Goal: Navigation & Orientation: Understand site structure

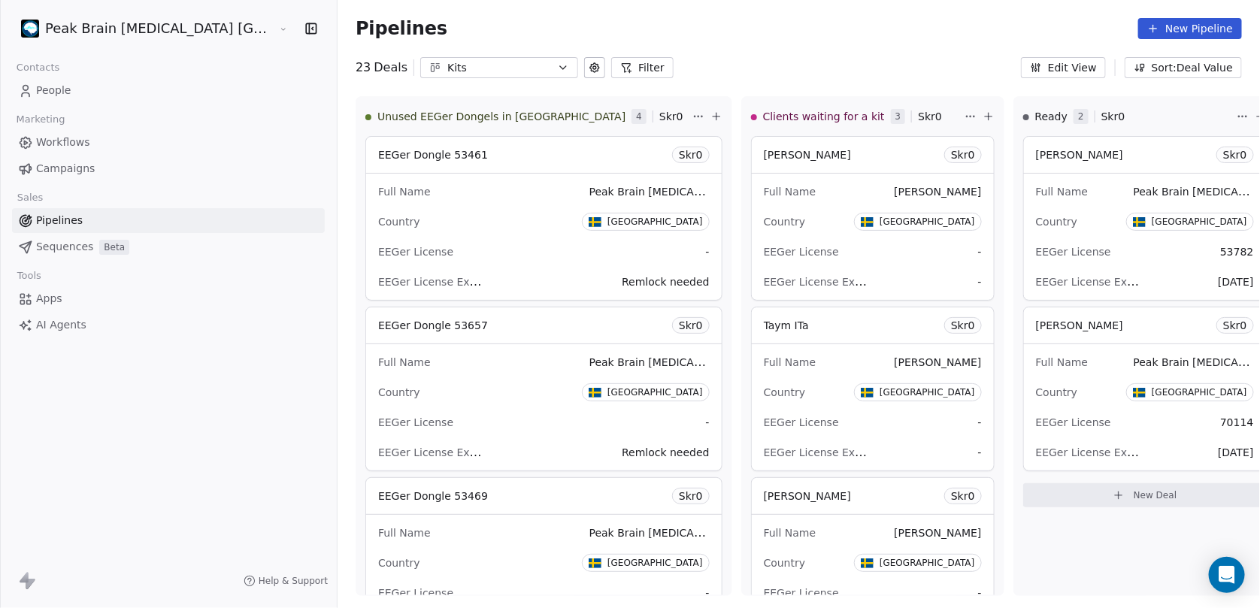
click at [114, 138] on link "Workflows" at bounding box center [168, 142] width 313 height 25
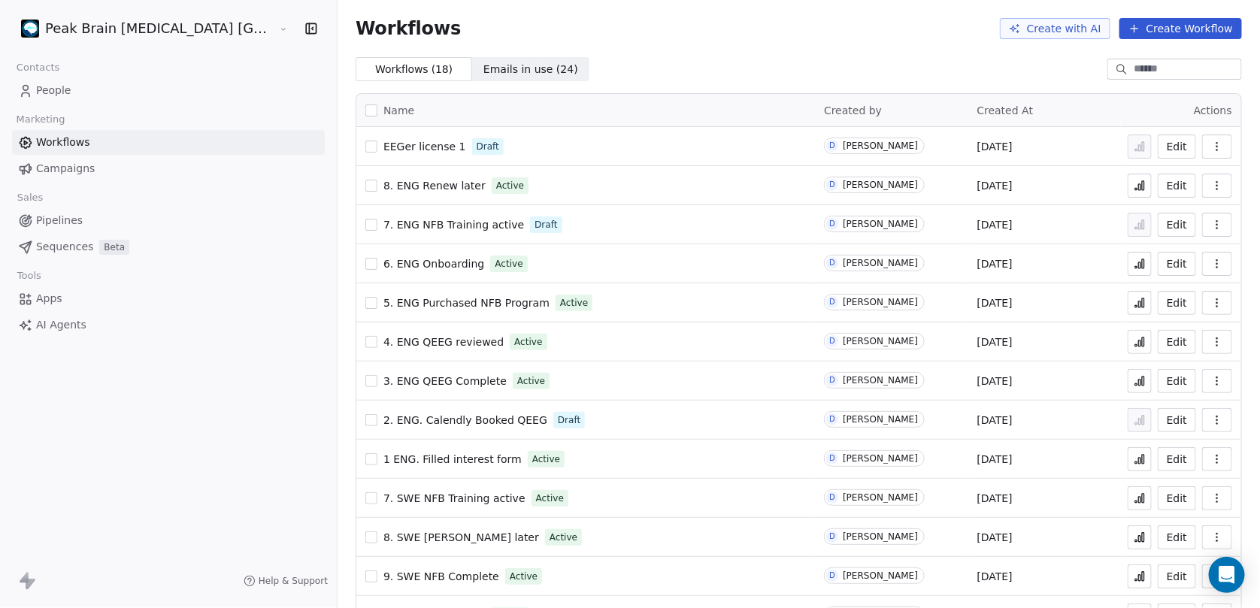
click at [111, 164] on link "Campaigns" at bounding box center [168, 168] width 313 height 25
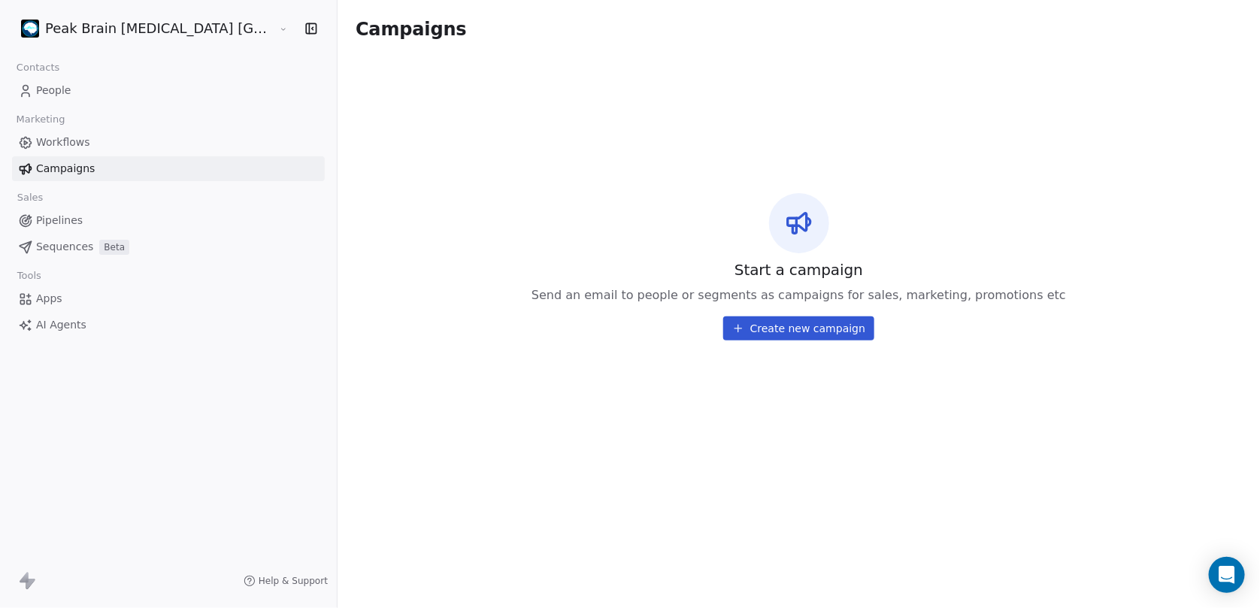
click at [135, 150] on link "Workflows" at bounding box center [168, 142] width 313 height 25
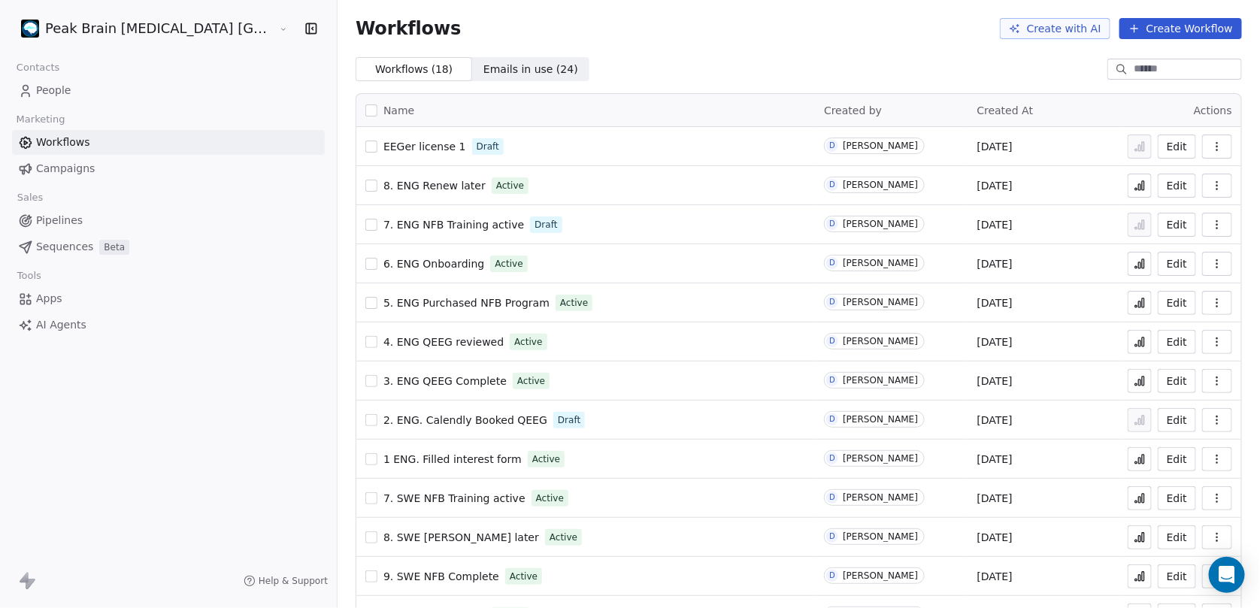
click at [98, 229] on link "Pipelines" at bounding box center [168, 220] width 313 height 25
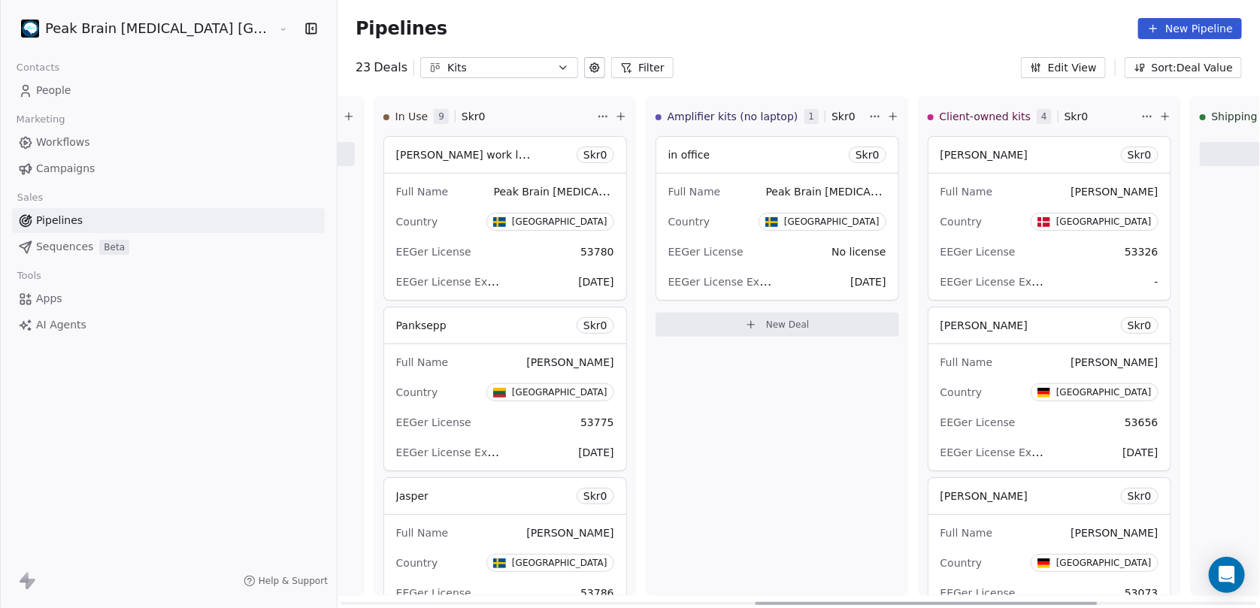
scroll to position [0, 1188]
drag, startPoint x: 546, startPoint y: 601, endPoint x: 961, endPoint y: 597, distance: 415.0
click at [961, 602] on div at bounding box center [927, 603] width 342 height 3
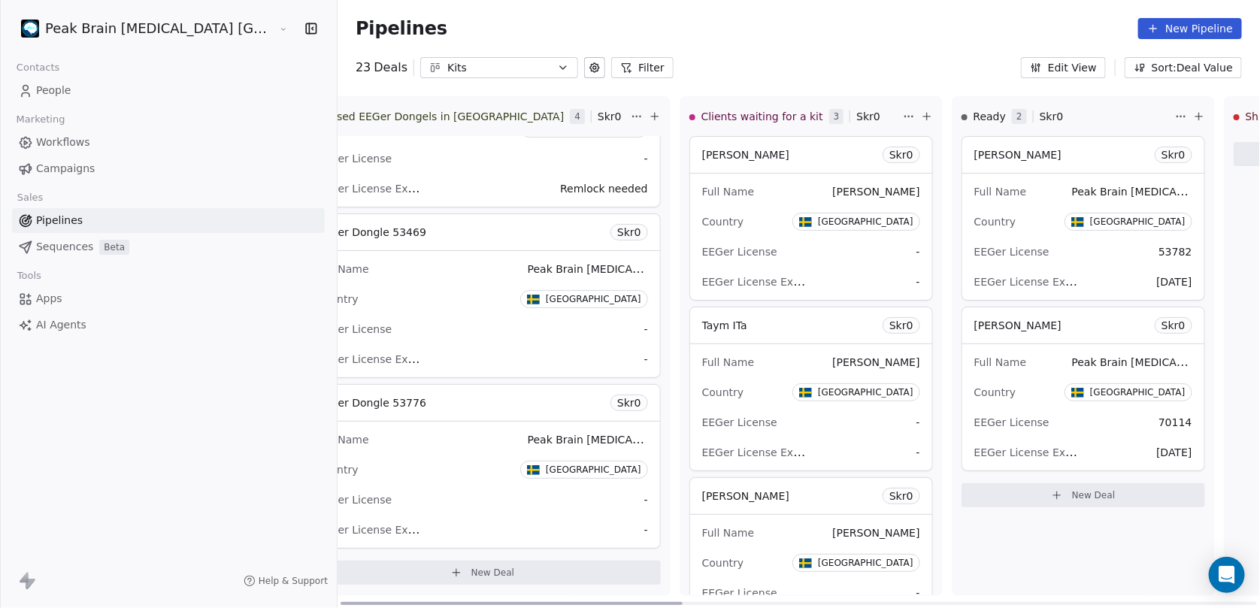
scroll to position [0, 0]
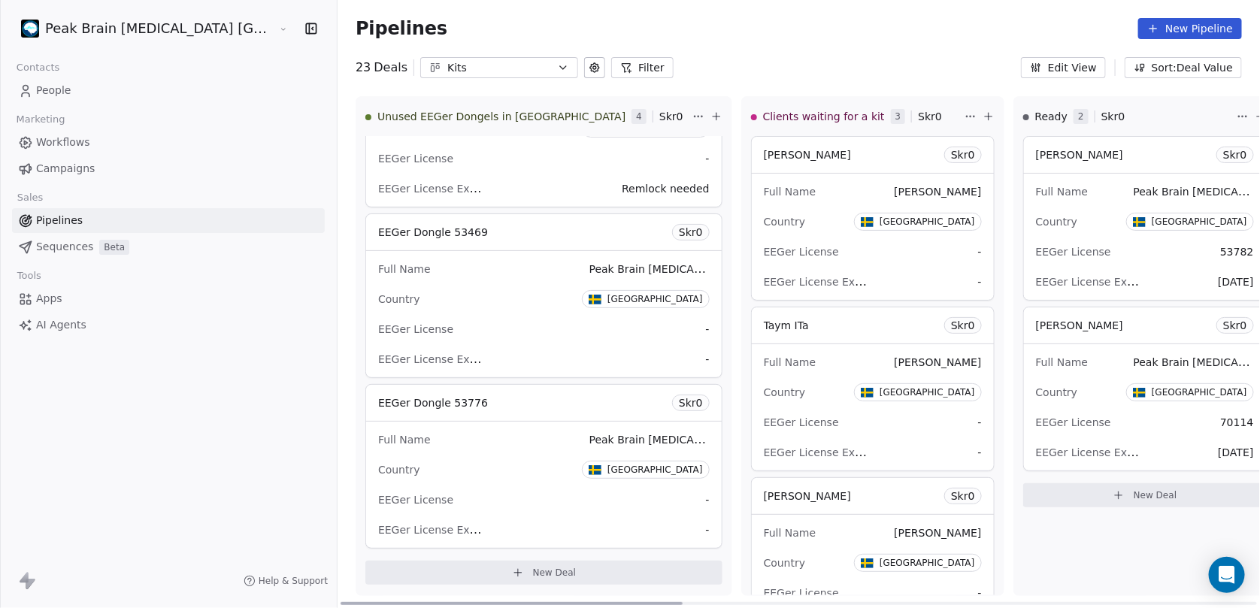
drag, startPoint x: 741, startPoint y: 600, endPoint x: 283, endPoint y: 579, distance: 458.3
click at [341, 602] on div at bounding box center [512, 603] width 342 height 3
